Goal: Task Accomplishment & Management: Complete application form

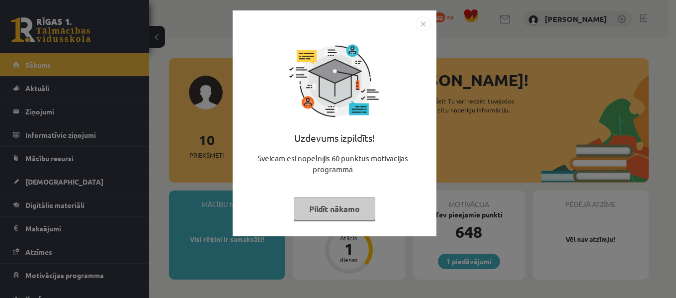
click at [419, 27] on img "Close" at bounding box center [423, 23] width 15 height 15
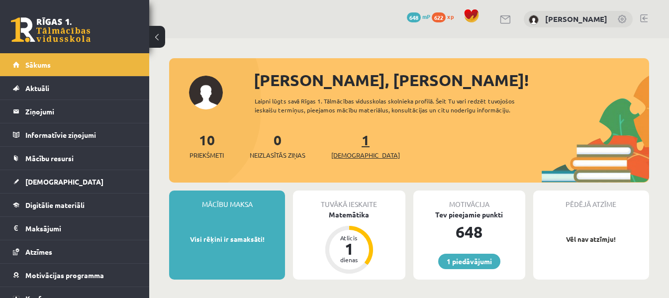
click at [347, 140] on link "1 Ieskaites" at bounding box center [365, 145] width 69 height 29
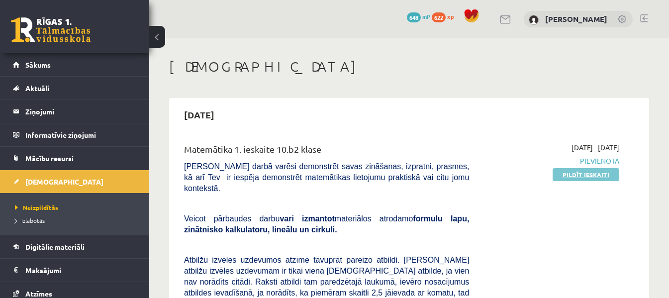
click at [571, 175] on link "Pildīt ieskaiti" at bounding box center [585, 174] width 67 height 13
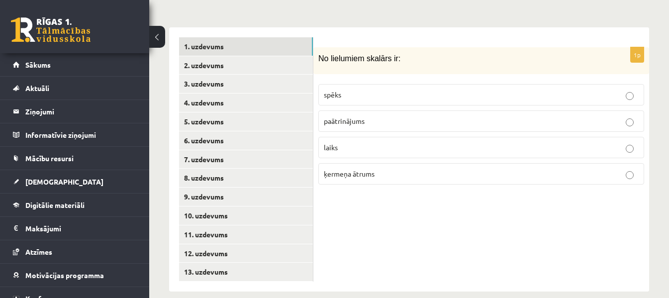
scroll to position [429, 0]
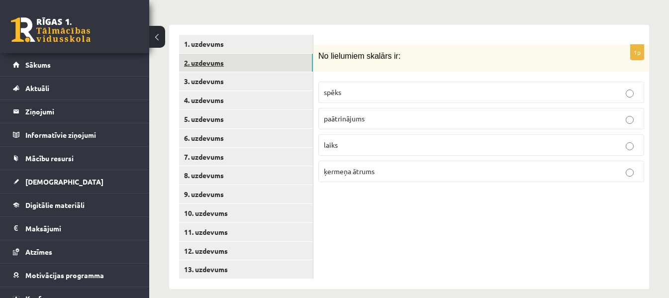
click at [303, 54] on link "2. uzdevums" at bounding box center [246, 63] width 134 height 18
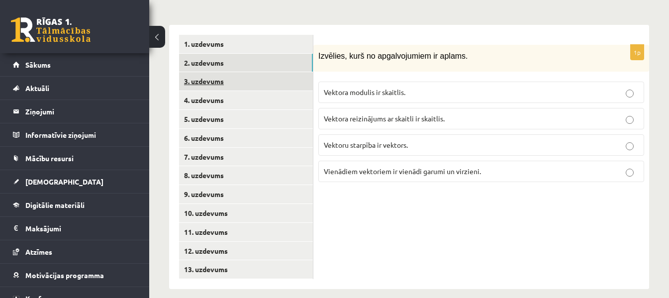
click at [296, 72] on link "3. uzdevums" at bounding box center [246, 81] width 134 height 18
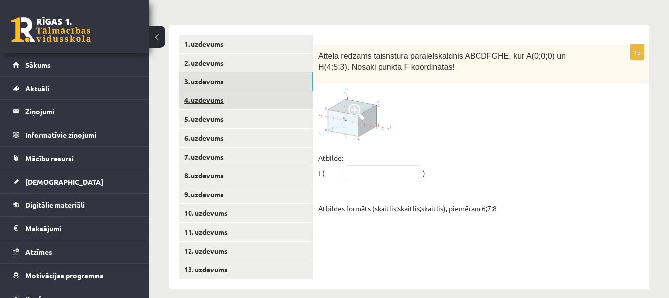
click at [256, 91] on link "4. uzdevums" at bounding box center [246, 100] width 134 height 18
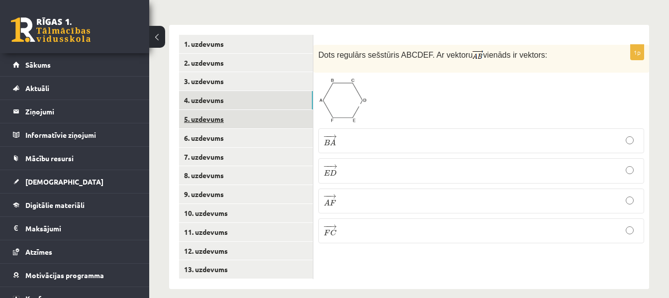
click at [266, 110] on link "5. uzdevums" at bounding box center [246, 119] width 134 height 18
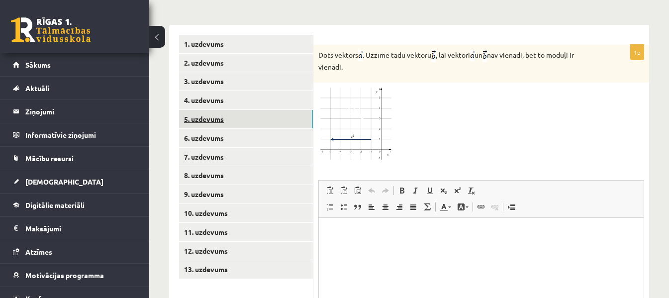
scroll to position [0, 0]
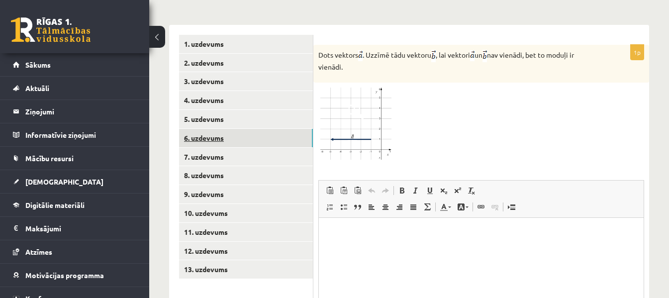
click at [267, 129] on link "6. uzdevums" at bounding box center [246, 138] width 134 height 18
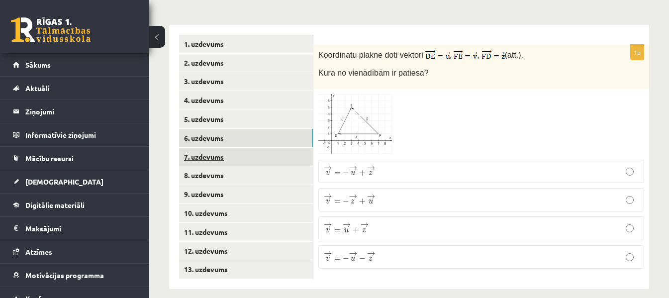
click at [268, 148] on link "7. uzdevums" at bounding box center [246, 157] width 134 height 18
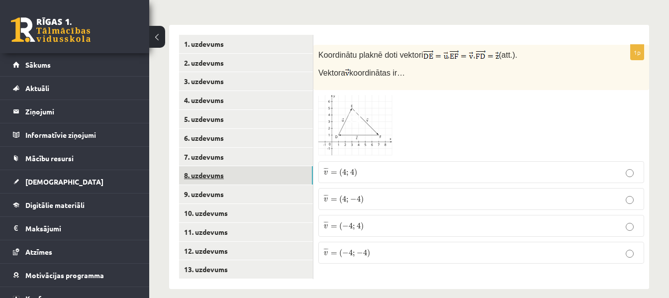
click at [273, 166] on link "8. uzdevums" at bounding box center [246, 175] width 134 height 18
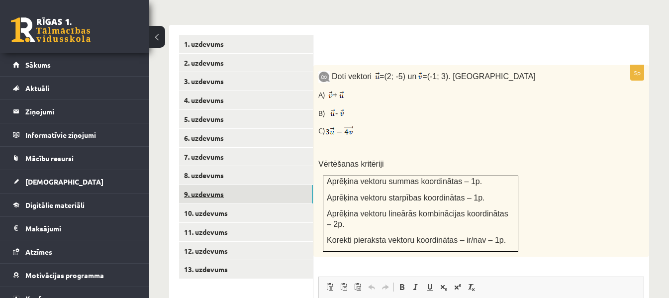
click at [283, 185] on link "9. uzdevums" at bounding box center [246, 194] width 134 height 18
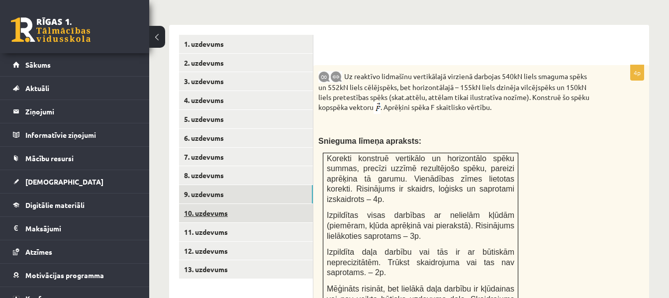
click at [289, 204] on link "10. uzdevums" at bounding box center [246, 213] width 134 height 18
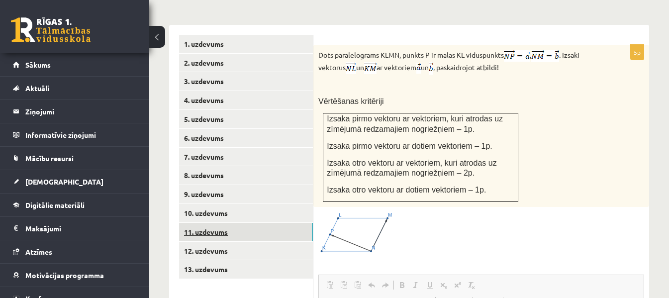
click at [278, 223] on link "11. uzdevums" at bounding box center [246, 232] width 134 height 18
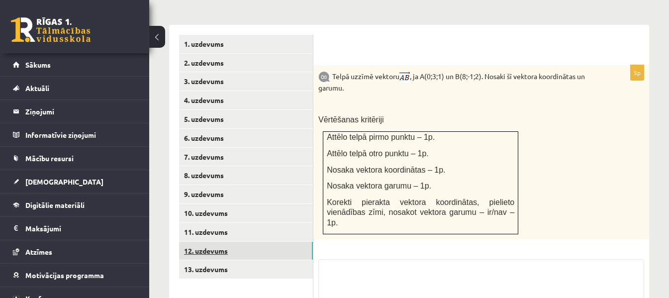
click at [277, 242] on link "12. uzdevums" at bounding box center [246, 251] width 134 height 18
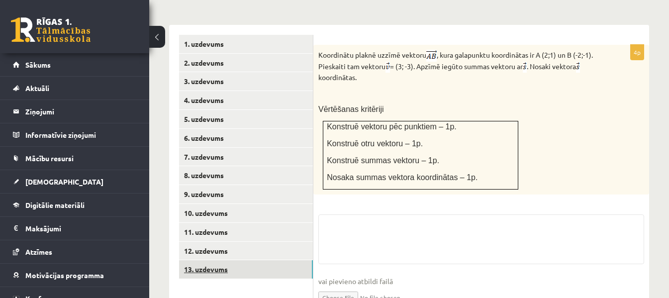
click at [276, 260] on link "13. uzdevums" at bounding box center [246, 269] width 134 height 18
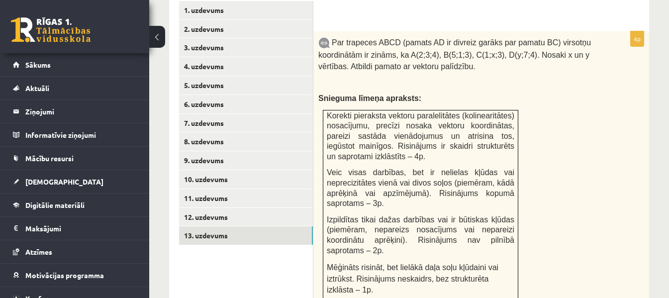
scroll to position [424, 0]
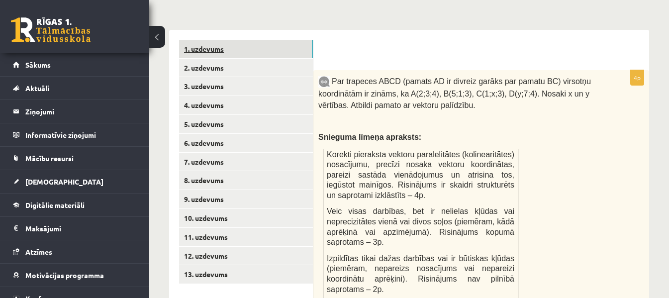
click at [264, 40] on link "1. uzdevums" at bounding box center [246, 49] width 134 height 18
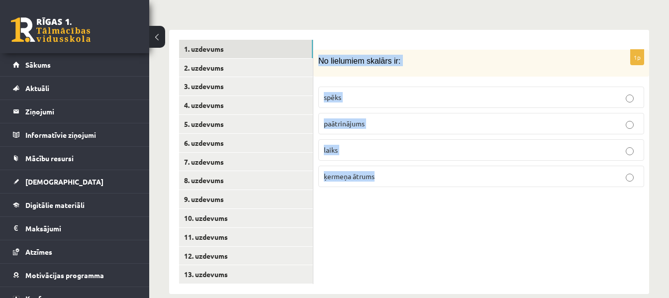
drag, startPoint x: 319, startPoint y: 49, endPoint x: 394, endPoint y: 170, distance: 141.6
click at [394, 170] on div "1p No lielumiem skalārs ir: spēks paātrinājums laiks ķermeņa ātrums" at bounding box center [481, 123] width 336 height 146
copy div "No lielumiem skalārs ir: spēks paātrinājums laiks ķermeņa ātrums"
click at [409, 208] on div "1p No lielumiem skalārs ir: spēks paātrinājums laiks ķermeņa ātrums" at bounding box center [481, 162] width 336 height 264
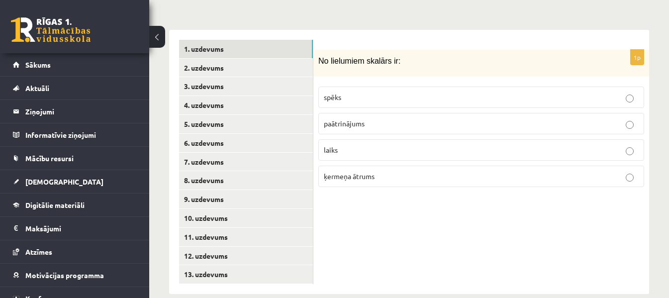
click at [338, 87] on label "spēks" at bounding box center [481, 97] width 326 height 21
click at [275, 59] on link "2. uzdevums" at bounding box center [246, 68] width 134 height 18
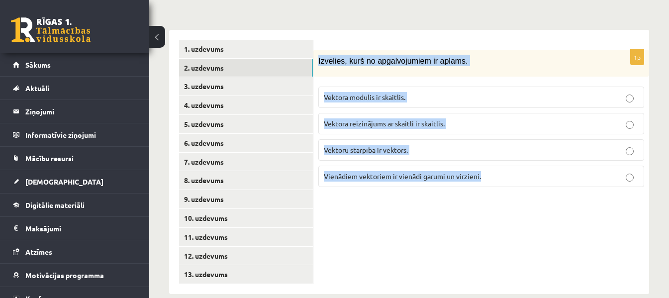
drag, startPoint x: 317, startPoint y: 48, endPoint x: 521, endPoint y: 172, distance: 238.2
click at [521, 172] on div "1p Izvēlies, kurš no apgalvojumiem ir aplams. Vektora modulis ir skaitlis. Vekt…" at bounding box center [481, 123] width 336 height 146
copy div "Izvēlies, kurš no apgalvojumiem ir aplams. Vektora modulis ir skaitlis. Vektora…"
click at [448, 193] on div "1p Izvēlies, kurš no apgalvojumiem ir aplams. Vektora modulis ir skaitlis. Vekt…" at bounding box center [481, 162] width 336 height 264
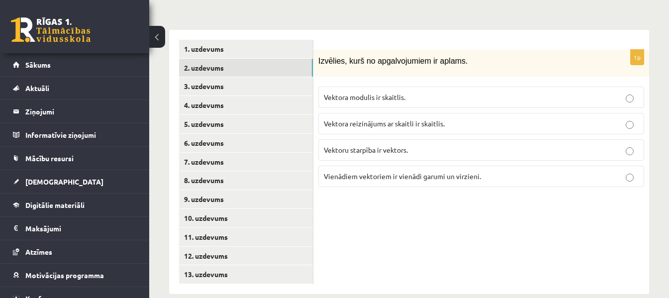
click at [426, 119] on span "Vektora reizinājums ar skaitli ir skaitlis." at bounding box center [384, 123] width 121 height 9
click at [267, 77] on link "3. uzdevums" at bounding box center [246, 86] width 134 height 18
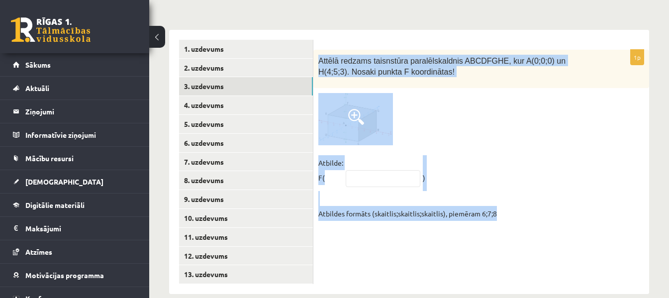
drag, startPoint x: 316, startPoint y: 51, endPoint x: 537, endPoint y: 215, distance: 276.1
click at [537, 215] on div "1p Attēlā redzams taisnstūra paralēlskaldnis ABCDFGHE, kur A(0;0;0) un H(4;5;3)…" at bounding box center [481, 162] width 336 height 264
copy div "Attēlā redzams taisnstūra paralēlskaldnis ABCDFGHE, kur A(0;0;0) un H(4;5;3). N…"
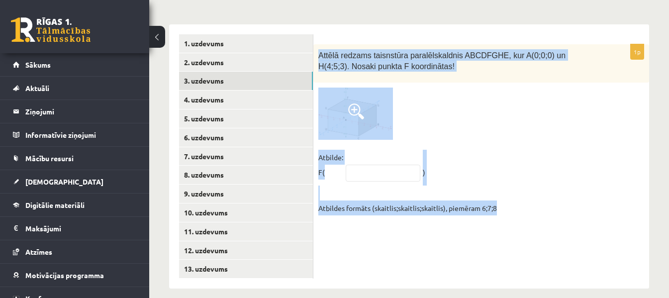
click at [469, 124] on div at bounding box center [481, 114] width 326 height 52
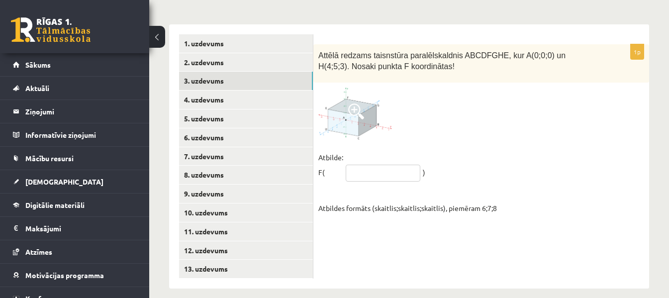
click at [406, 165] on input "text" at bounding box center [383, 173] width 75 height 17
click at [359, 165] on input "*****" at bounding box center [383, 173] width 75 height 17
click at [354, 165] on input "******" at bounding box center [383, 173] width 75 height 17
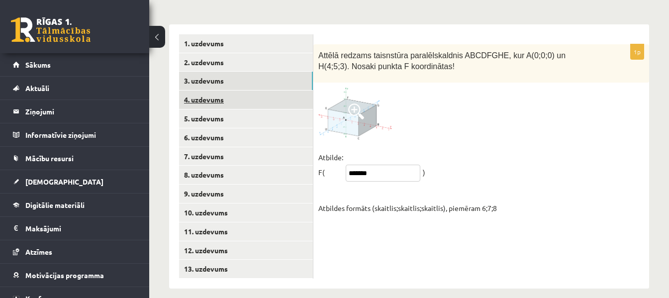
type input "*******"
click at [237, 90] on link "4. uzdevums" at bounding box center [246, 99] width 134 height 18
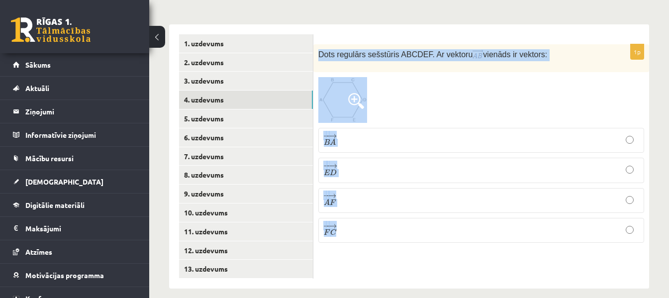
drag, startPoint x: 318, startPoint y: 46, endPoint x: 373, endPoint y: 129, distance: 100.1
click at [380, 236] on div "1p Dots regulārs sešstūris ABCDEF. Ar vektoru vienāds ir vektors: − − → B A B A…" at bounding box center [481, 147] width 336 height 207
copy div "Dots regulārs sešstūris ABCDEF. Ar vektoru vienāds ir vektors: − − → B A B A → …"
click at [430, 103] on div at bounding box center [481, 100] width 326 height 46
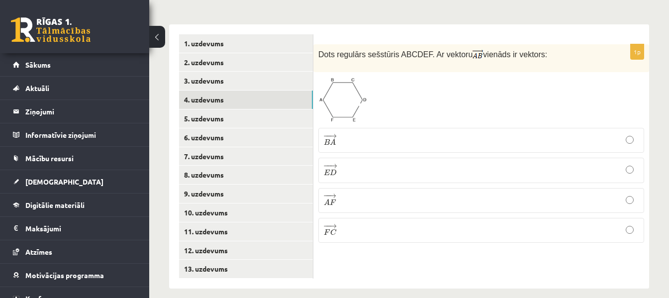
click at [354, 158] on label "− − → E D E D →" at bounding box center [481, 170] width 326 height 25
click at [263, 112] on link "5. uzdevums" at bounding box center [246, 118] width 134 height 18
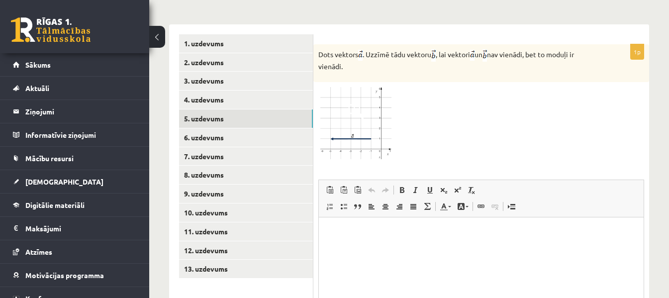
scroll to position [0, 0]
drag, startPoint x: 320, startPoint y: 45, endPoint x: 344, endPoint y: 51, distance: 24.6
click at [344, 51] on p "Dots vektors . Uzzīmē tādu vektoru , lai vektori un nav vienādi, bet to moduļi …" at bounding box center [456, 60] width 276 height 22
copy p "Dots vektors . Uzzīmē tādu vektoru , lai vektori un nav vienādi, bet to moduļi …"
click at [498, 91] on div at bounding box center [481, 123] width 326 height 72
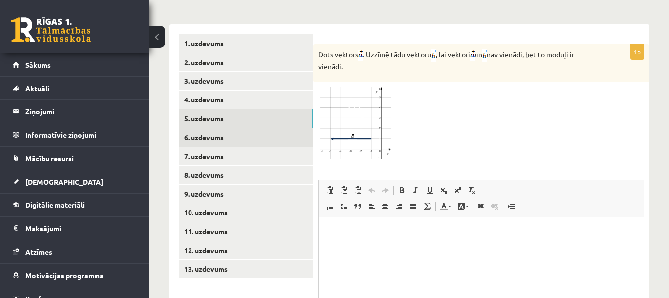
click at [239, 128] on link "6. uzdevums" at bounding box center [246, 137] width 134 height 18
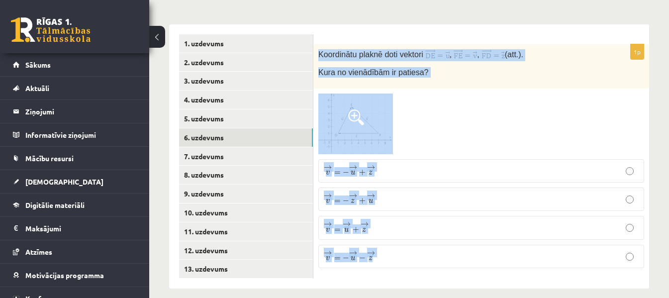
drag, startPoint x: 316, startPoint y: 42, endPoint x: 401, endPoint y: 268, distance: 241.5
click at [401, 268] on div "1p Koordinātu plaknē doti vektori , , (att.). Kura no vienādībām ir patiesa? → …" at bounding box center [481, 156] width 336 height 264
copy div "Koordinātu plaknē doti vektori , , (att.). Kura no vienādībām ir patiesa? → v =…"
click at [500, 105] on div at bounding box center [481, 123] width 326 height 61
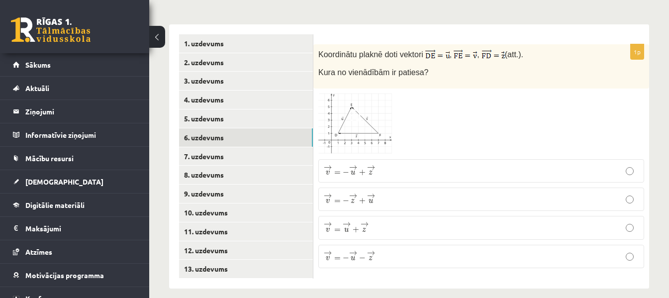
click at [386, 159] on label "→ v = − → u + → z v → = − u → + z →" at bounding box center [481, 170] width 326 height 23
click at [217, 147] on link "7. uzdevums" at bounding box center [246, 156] width 134 height 18
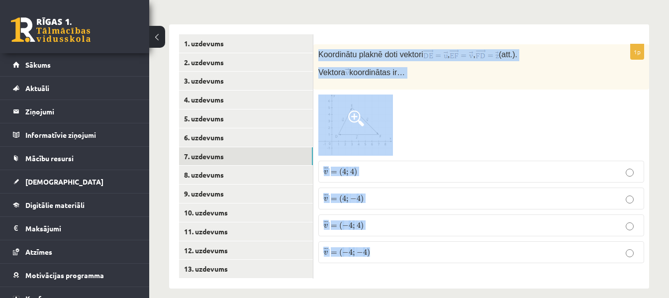
drag, startPoint x: 317, startPoint y: 44, endPoint x: 385, endPoint y: 252, distance: 218.8
click at [385, 252] on div "1p Koordinātu plaknē doti vektori , , (att.). Vektora koordinātas ir… ¯ ¯ ¯ v =…" at bounding box center [481, 157] width 336 height 227
copy div "Koordinātu plaknē doti vektori , , (att.). Vektora koordinātas ir… ¯ ¯ ¯ v = ( …"
click at [436, 121] on div at bounding box center [481, 124] width 326 height 61
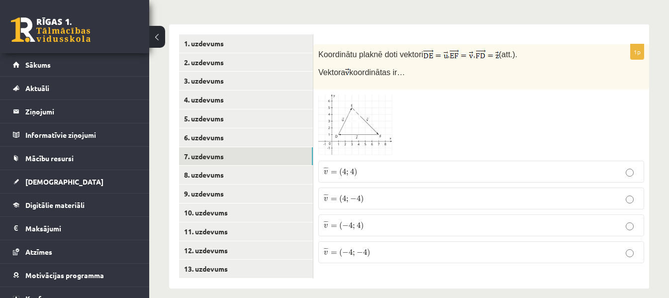
click at [404, 193] on p "¯ ¯ ¯ v = ( 4 ; − 4 ) v ¯ = ( 4 ; − 4 )" at bounding box center [481, 198] width 315 height 11
click at [257, 166] on link "8. uzdevums" at bounding box center [246, 175] width 134 height 18
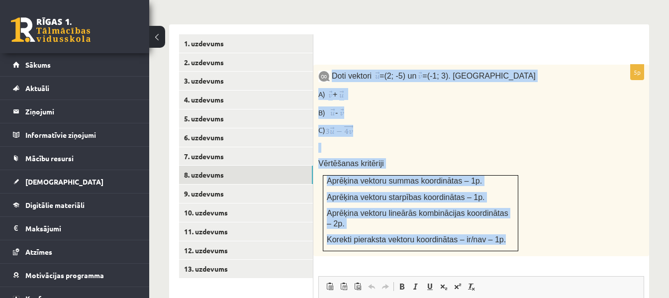
drag, startPoint x: 333, startPoint y: 63, endPoint x: 504, endPoint y: 213, distance: 226.9
click at [504, 213] on div "Doti vektori = (2; -5) un = (-1; 3). Aprēķini A) + B) - C) Vērtēšanas kritēriji…" at bounding box center [481, 160] width 336 height 191
copy div "Doti vektori = (2; -5) un = (-1; 3). Aprēķini A) + B) - C) Vērtēšanas kritēriji…"
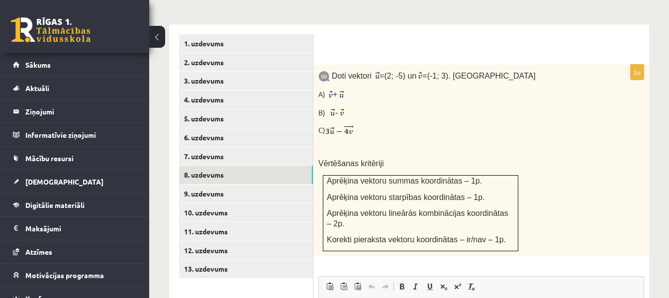
click at [442, 44] on div at bounding box center [481, 49] width 316 height 10
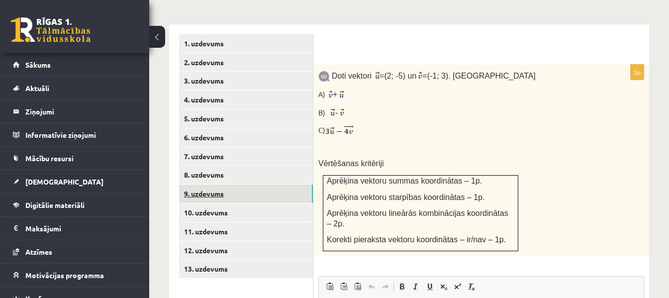
click at [222, 184] on link "9. uzdevums" at bounding box center [246, 193] width 134 height 18
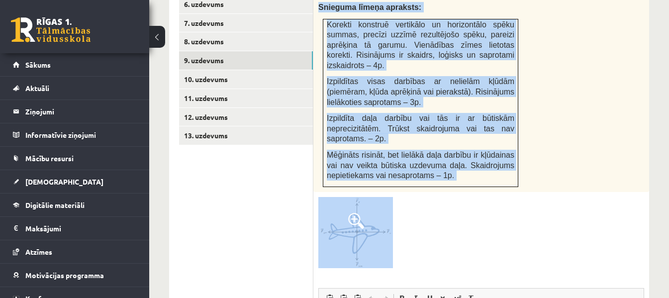
scroll to position [631, 0]
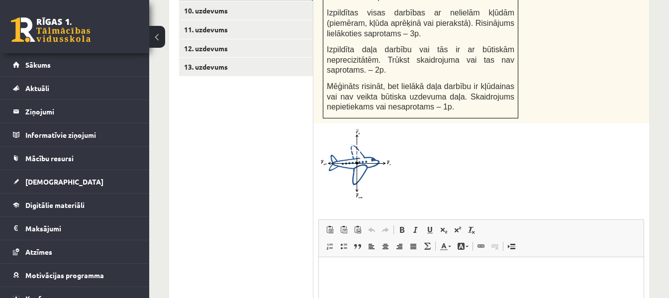
drag, startPoint x: 346, startPoint y: 63, endPoint x: 523, endPoint y: 87, distance: 178.2
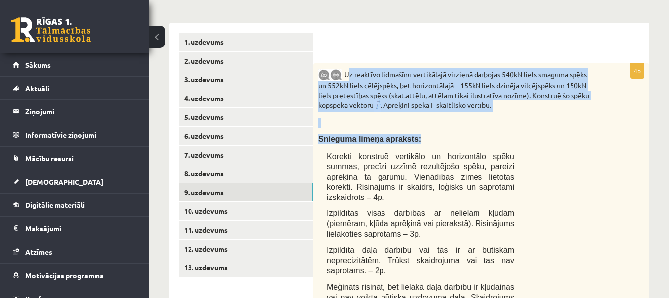
scroll to position [413, 0]
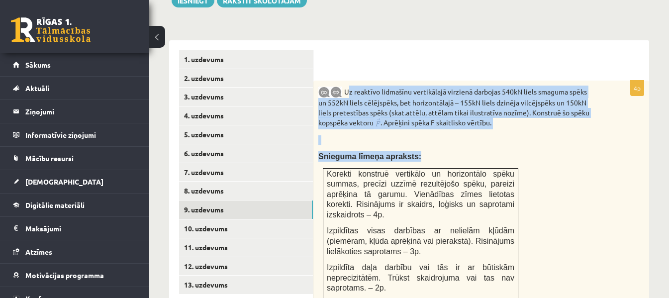
click at [367, 76] on span at bounding box center [361, 84] width 16 height 16
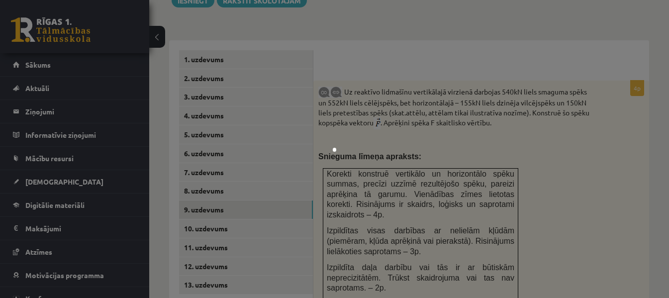
click at [346, 53] on div at bounding box center [334, 149] width 669 height 298
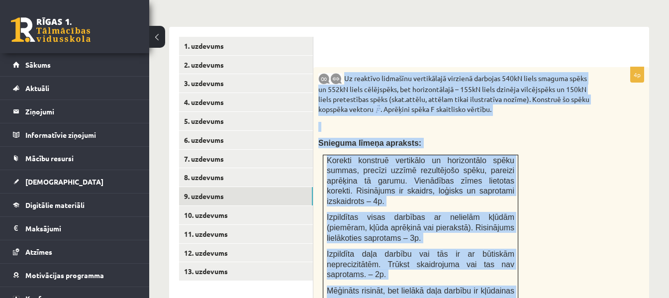
scroll to position [482, 0]
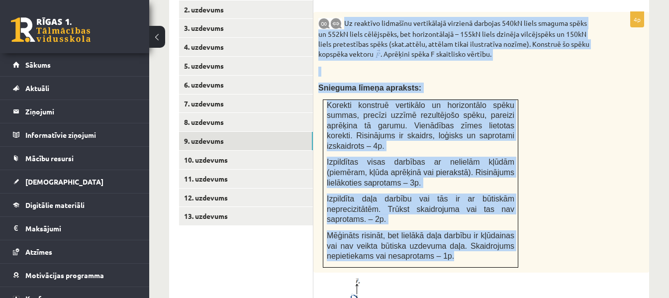
drag, startPoint x: 344, startPoint y: 80, endPoint x: 510, endPoint y: 236, distance: 227.5
click at [510, 236] on div "Uz reaktīvo lidmašīnu vertikālajā virzienā darbojas 540kN liels smaguma spēks u…" at bounding box center [481, 142] width 336 height 261
copy div "Uz reaktīvo lidmašīnu vertikālajā virzienā darbojas 540kN liels smaguma spēks u…"
click at [527, 83] on p "Snieguma līmeņa apraksts:" at bounding box center [456, 88] width 276 height 10
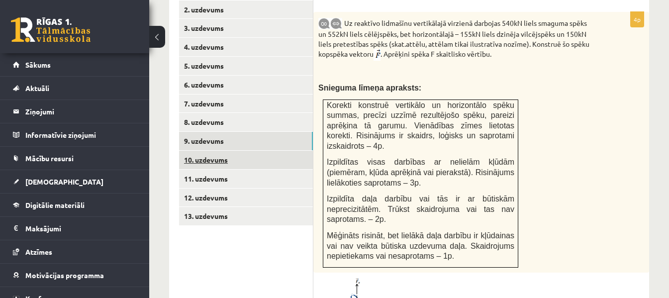
click at [242, 151] on link "10. uzdevums" at bounding box center [246, 160] width 134 height 18
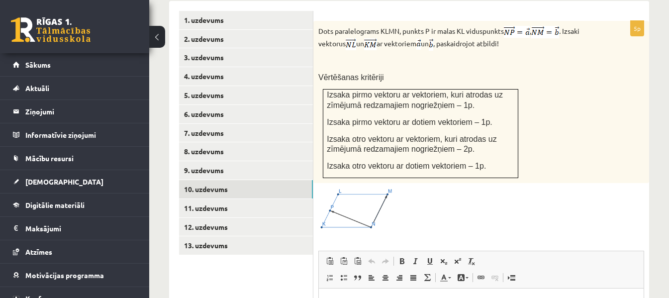
scroll to position [442, 0]
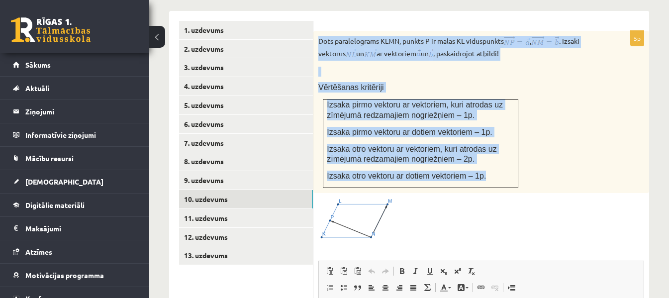
drag, startPoint x: 318, startPoint y: 31, endPoint x: 430, endPoint y: 88, distance: 125.4
click at [478, 165] on div "Dots paralelograms KLMN, punkts P ir malas KL viduspunkts , . Izsaki vektorus u…" at bounding box center [481, 112] width 336 height 162
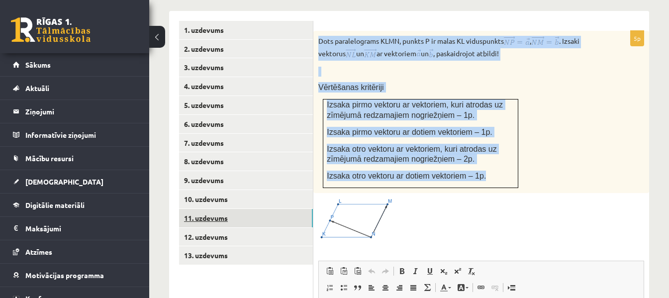
click at [205, 209] on link "11. uzdevums" at bounding box center [246, 218] width 134 height 18
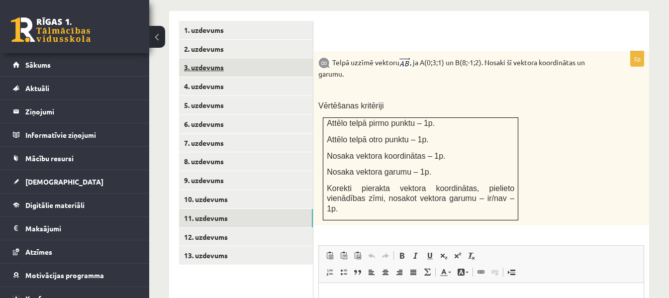
scroll to position [0, 0]
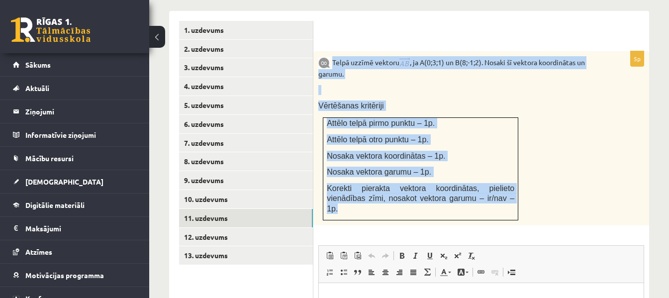
drag, startPoint x: 333, startPoint y: 52, endPoint x: 502, endPoint y: 195, distance: 221.8
click at [502, 195] on div "Telpā uzzīmē vektoru , ja A(0;3;1) un B(8;-1;2). Nosaki šī vektora koordinātas …" at bounding box center [481, 138] width 336 height 174
click at [207, 229] on link "12. uzdevums" at bounding box center [246, 237] width 134 height 18
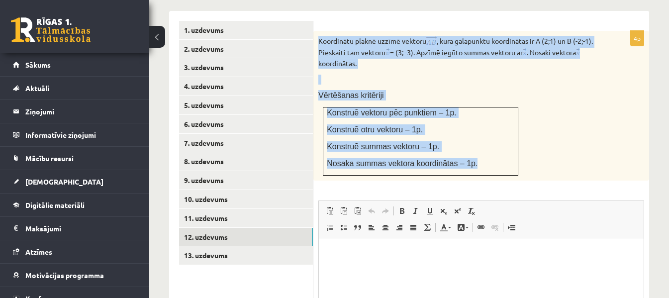
drag, startPoint x: 318, startPoint y: 31, endPoint x: 481, endPoint y: 154, distance: 204.1
click at [481, 154] on div "Koordinātu plaknē uzzīmē vektoru , kura galapunktu koordinātas ir A (2;1) un B …" at bounding box center [481, 106] width 336 height 150
click at [463, 90] on p "Vērtēšanas kritēriji" at bounding box center [456, 95] width 276 height 10
drag, startPoint x: 318, startPoint y: 31, endPoint x: 474, endPoint y: 162, distance: 203.3
click at [474, 162] on div "Koordinātu plaknē uzzīmē vektoru , kura galapunktu koordinātas ir A (2;1) un B …" at bounding box center [481, 106] width 336 height 150
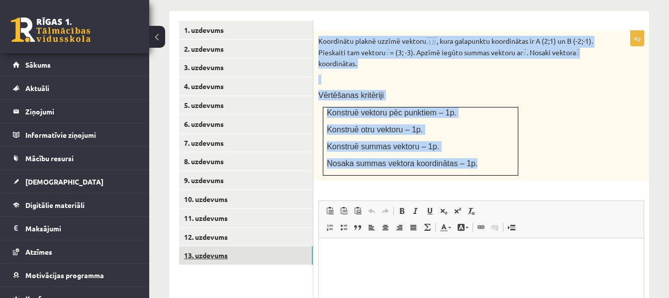
click at [280, 250] on link "13. uzdevums" at bounding box center [246, 255] width 134 height 18
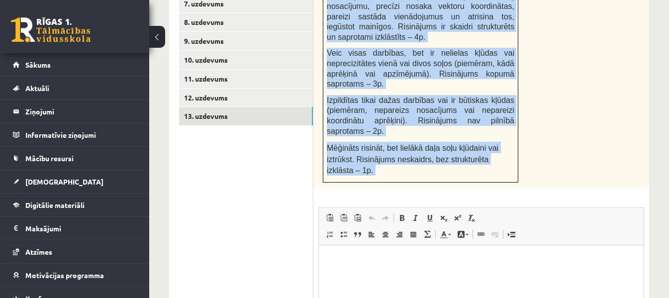
scroll to position [603, 0]
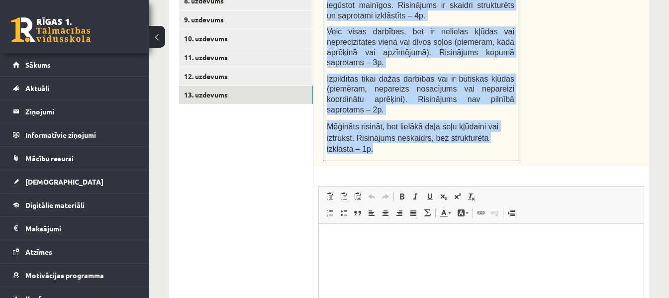
drag, startPoint x: 331, startPoint y: 48, endPoint x: 503, endPoint y: 121, distance: 186.9
click at [503, 121] on div "Par trapeces ABCD (pamats AD ir divreiz garāks par pamatu BC) virsotņu koordinā…" at bounding box center [481, 28] width 336 height 275
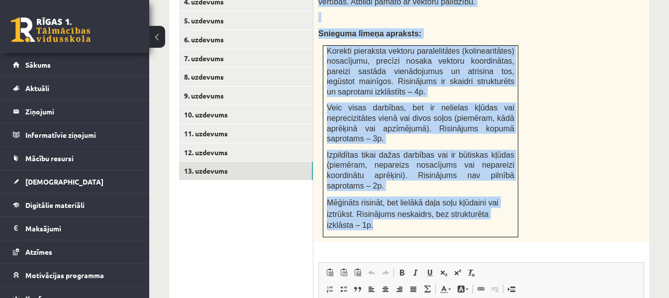
scroll to position [524, 0]
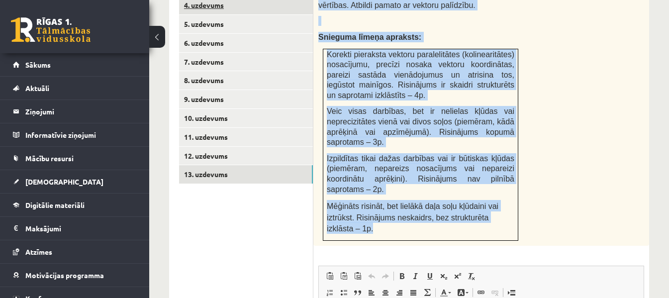
click at [252, 3] on link "4. uzdevums" at bounding box center [246, 5] width 134 height 18
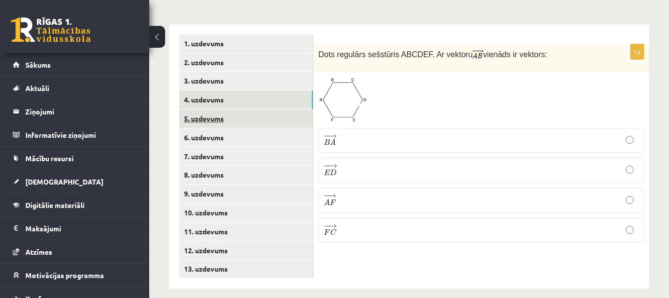
click at [218, 109] on link "5. uzdevums" at bounding box center [246, 118] width 134 height 18
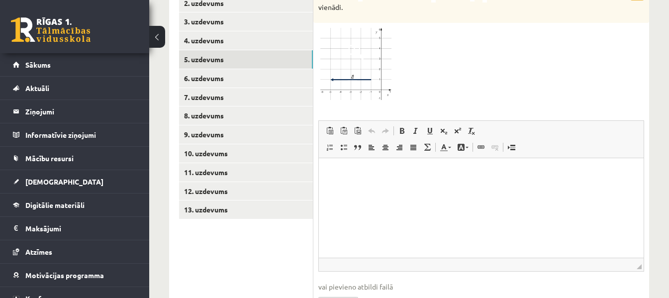
scroll to position [537, 0]
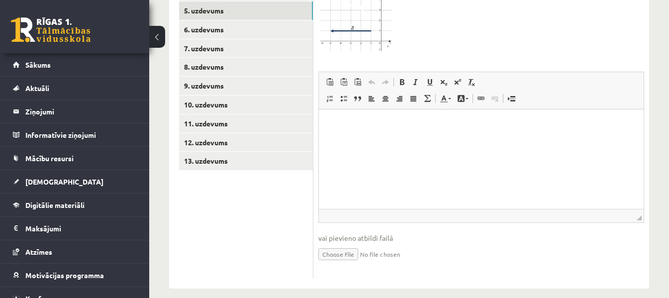
click at [336, 243] on input "file" at bounding box center [481, 253] width 326 height 20
type input "**********"
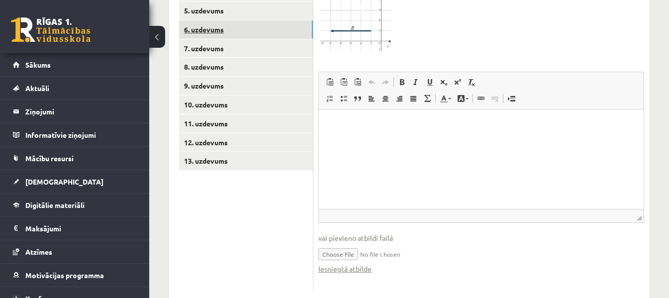
click at [220, 20] on link "6. uzdevums" at bounding box center [246, 29] width 134 height 18
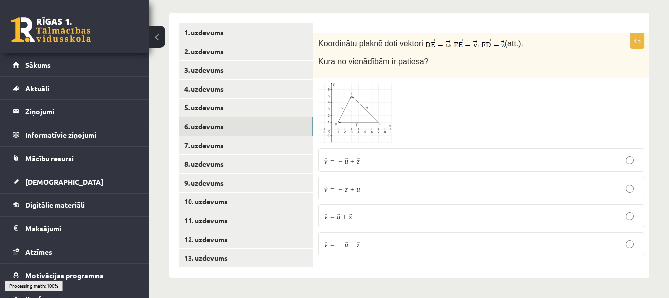
scroll to position [429, 0]
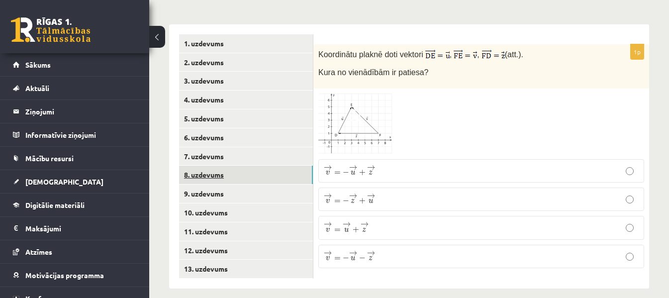
click at [199, 166] on link "8. uzdevums" at bounding box center [246, 175] width 134 height 18
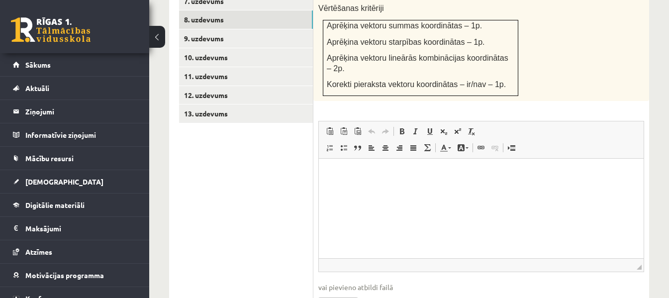
scroll to position [615, 0]
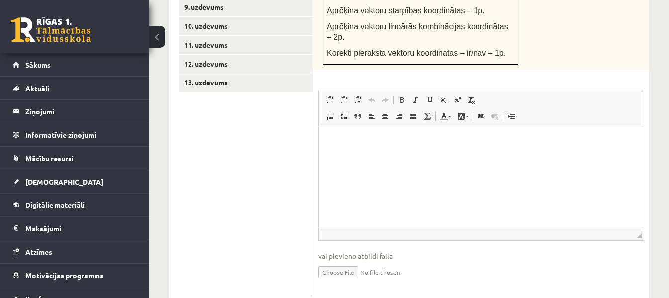
click at [355, 261] on input "file" at bounding box center [481, 271] width 326 height 20
type input "**********"
click at [328, 281] on link "Iesniegtā atbilde" at bounding box center [344, 286] width 53 height 10
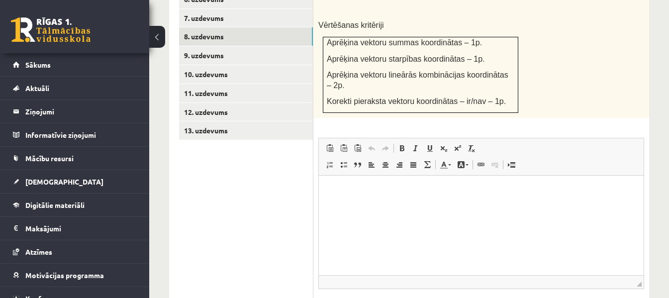
scroll to position [549, 0]
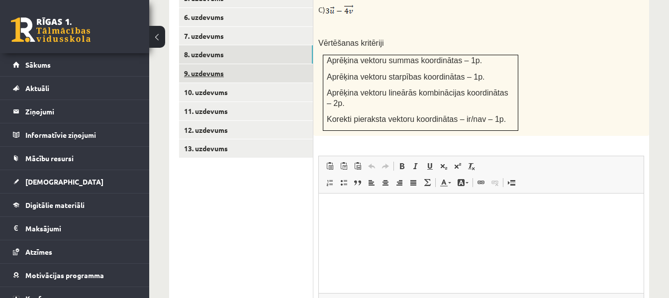
click at [220, 65] on link "9. uzdevums" at bounding box center [246, 73] width 134 height 18
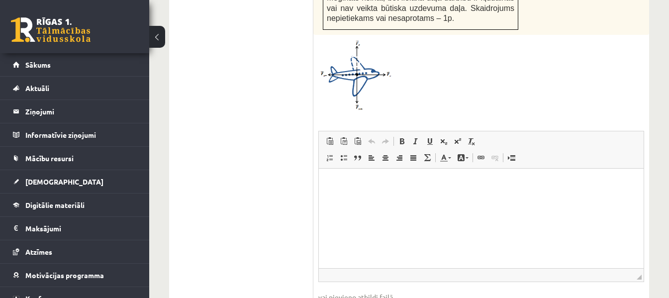
scroll to position [768, 0]
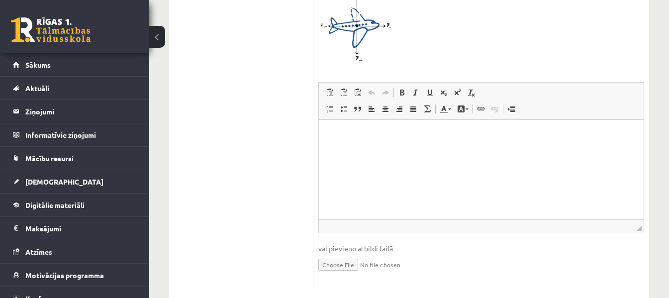
click at [340, 254] on input "file" at bounding box center [481, 264] width 326 height 20
type input "**********"
click at [340, 274] on link "Iesniegtā atbilde" at bounding box center [344, 279] width 53 height 10
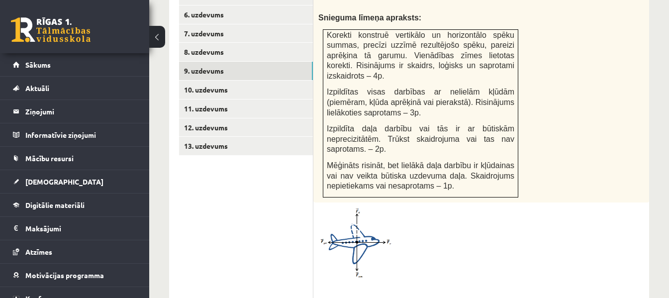
scroll to position [522, 0]
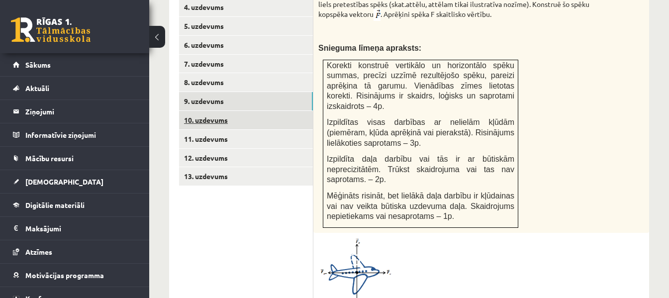
click at [218, 111] on link "10. uzdevums" at bounding box center [246, 120] width 134 height 18
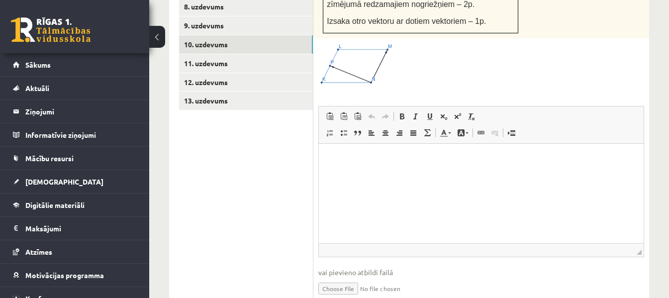
scroll to position [631, 0]
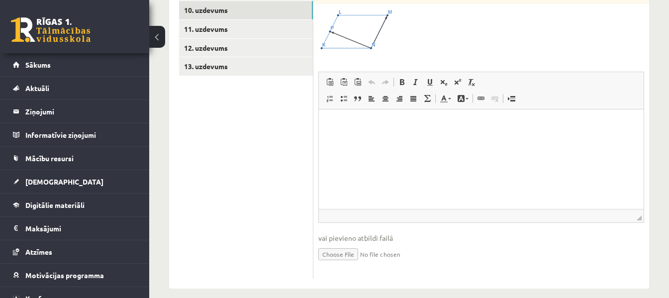
click at [348, 243] on input "file" at bounding box center [481, 253] width 326 height 20
type input "**********"
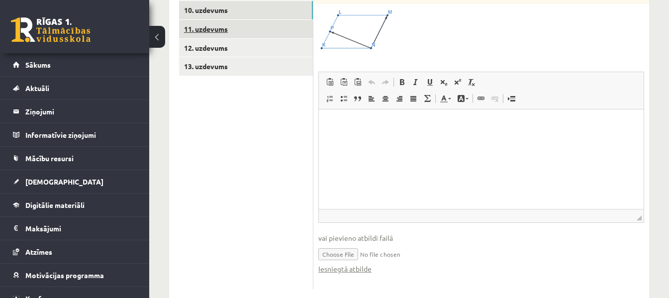
click at [213, 20] on link "11. uzdevums" at bounding box center [246, 29] width 134 height 18
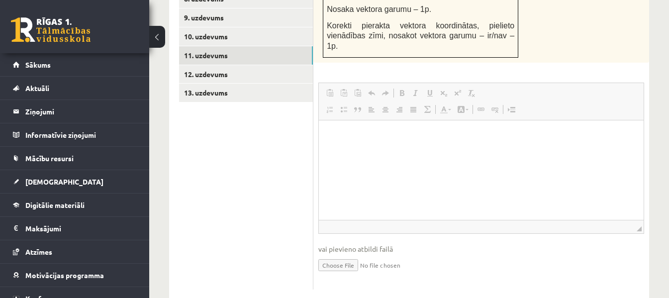
scroll to position [0, 0]
click at [346, 254] on input "file" at bounding box center [481, 264] width 326 height 20
type input "**********"
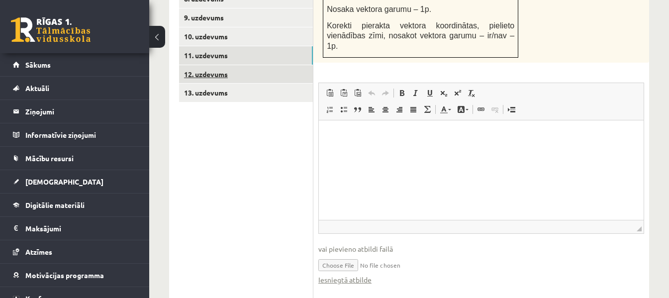
click at [263, 67] on link "12. uzdevums" at bounding box center [246, 74] width 134 height 18
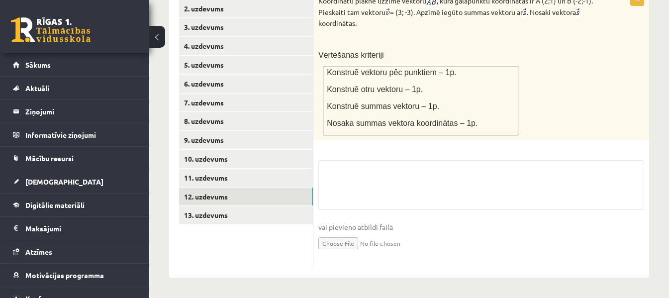
scroll to position [473, 0]
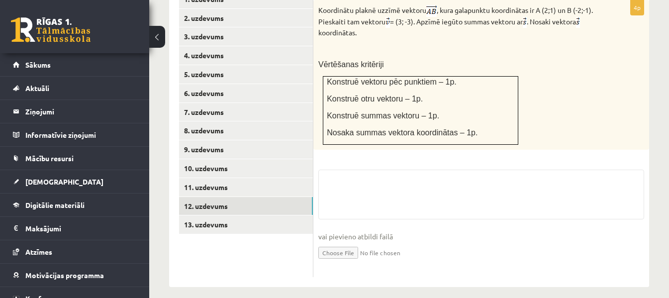
click at [358, 245] on input "file" at bounding box center [481, 252] width 326 height 20
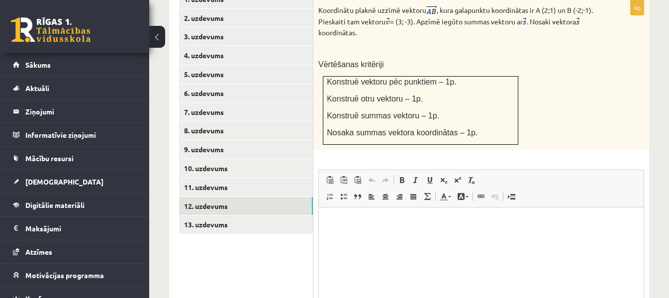
scroll to position [0, 0]
type input "**********"
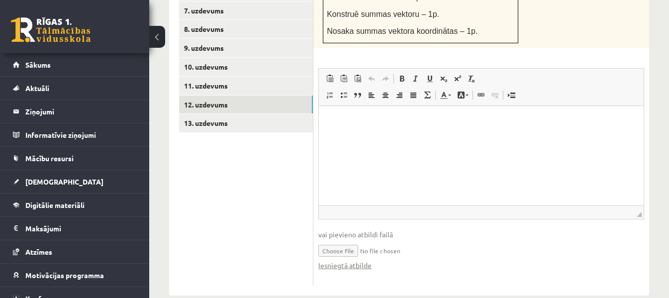
scroll to position [576, 0]
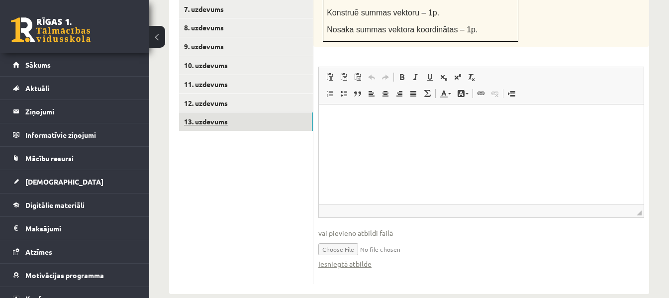
click at [223, 112] on link "13. uzdevums" at bounding box center [246, 121] width 134 height 18
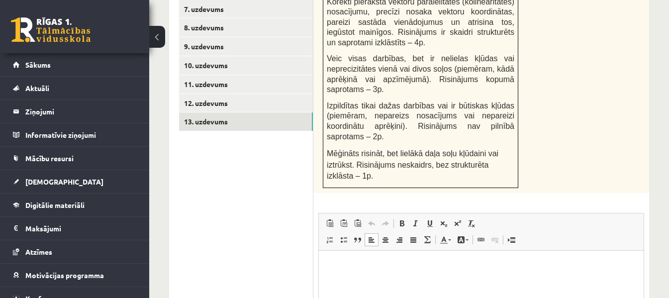
scroll to position [696, 0]
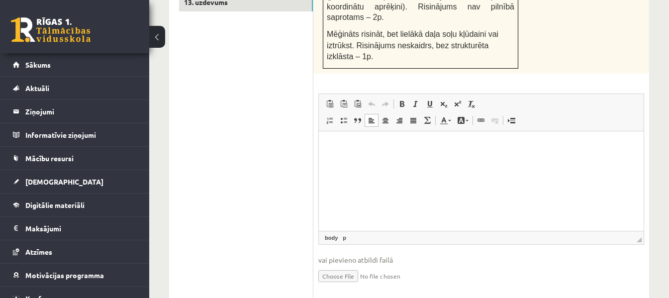
click at [343, 265] on input "file" at bounding box center [481, 275] width 326 height 20
type input "**********"
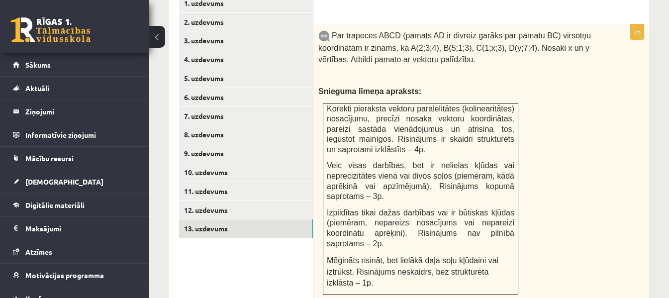
scroll to position [458, 0]
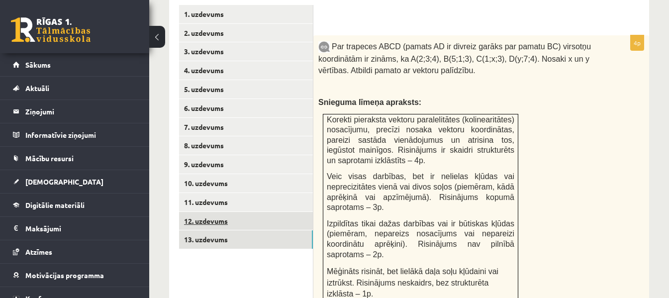
click at [211, 212] on link "12. uzdevums" at bounding box center [246, 221] width 134 height 18
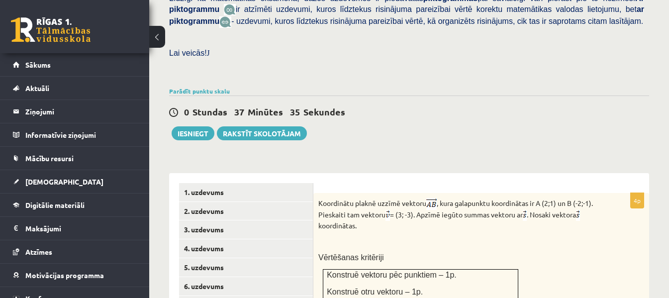
scroll to position [277, 0]
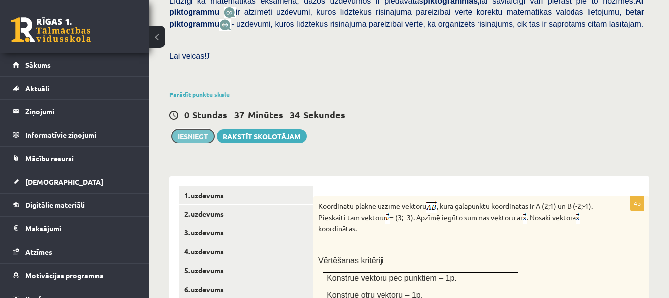
click at [201, 129] on button "Iesniegt" at bounding box center [193, 136] width 43 height 14
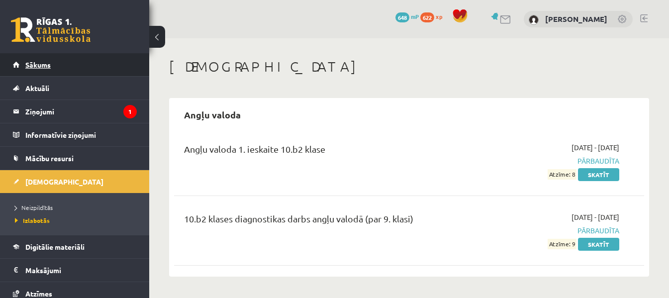
click at [28, 63] on span "Sākums" at bounding box center [37, 64] width 25 height 9
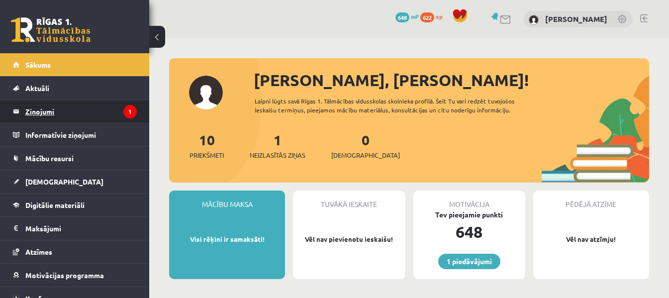
click at [31, 107] on legend "Ziņojumi 1" at bounding box center [80, 111] width 111 height 23
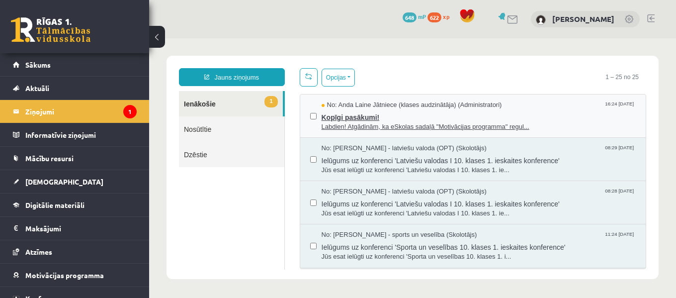
click at [370, 114] on span "Kopīgi pasākumi!" at bounding box center [479, 116] width 315 height 12
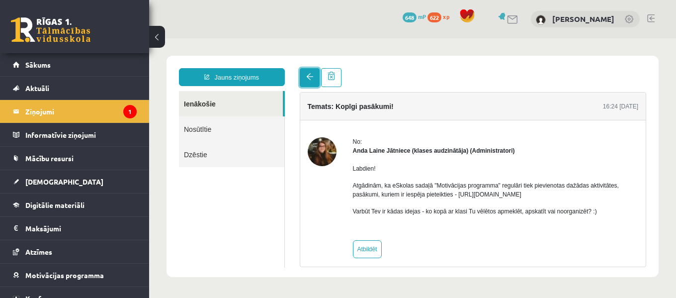
click at [309, 75] on span at bounding box center [309, 76] width 7 height 7
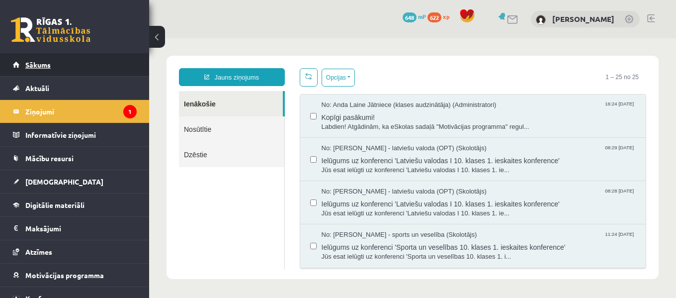
click at [27, 61] on span "Sākums" at bounding box center [37, 64] width 25 height 9
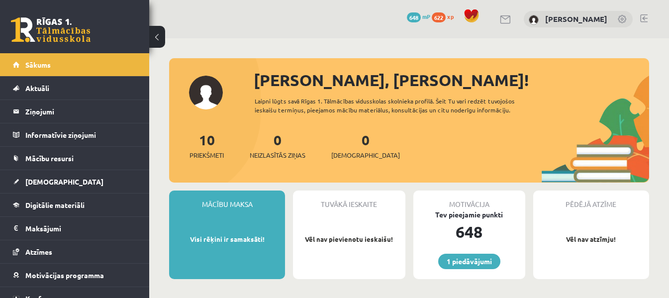
click at [641, 16] on link at bounding box center [643, 18] width 7 height 8
